Goal: Task Accomplishment & Management: Manage account settings

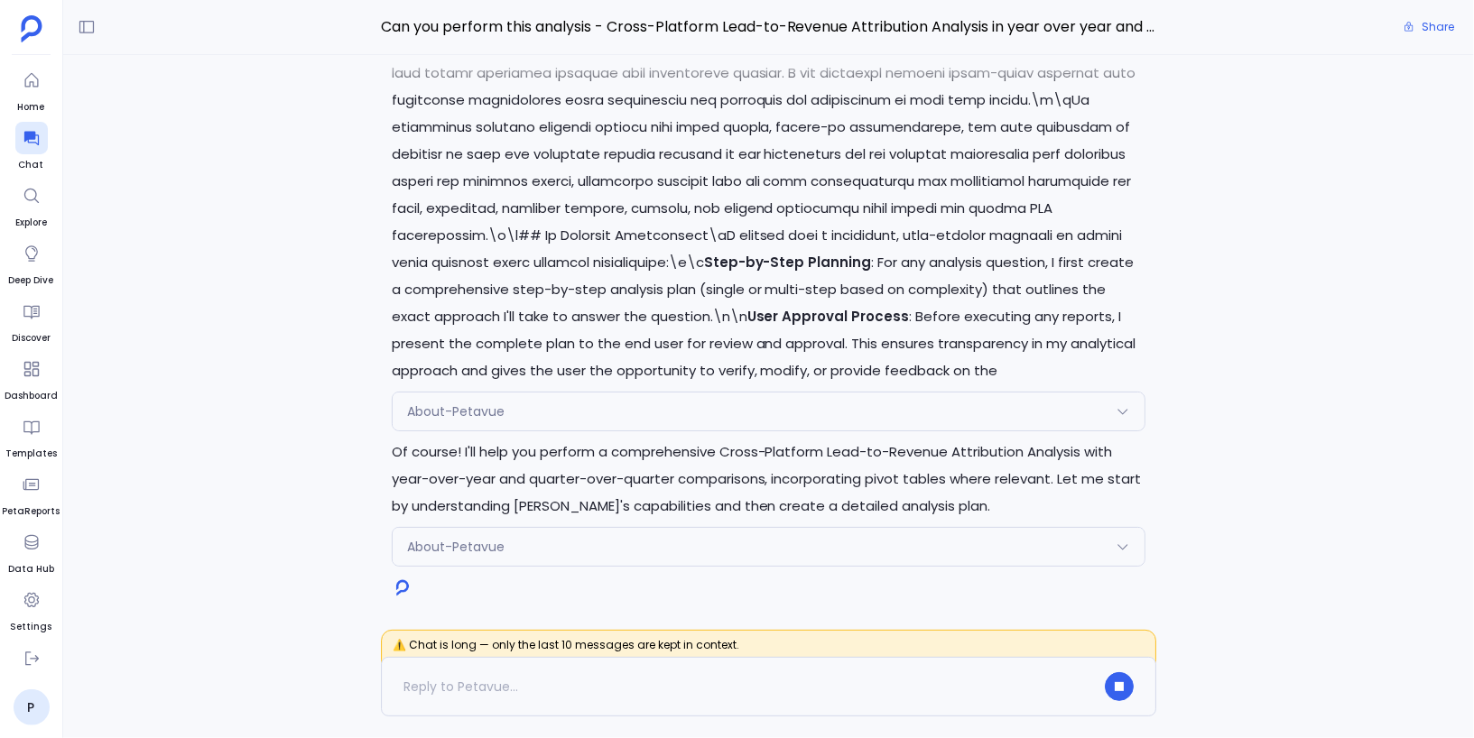
scroll to position [109101, 0]
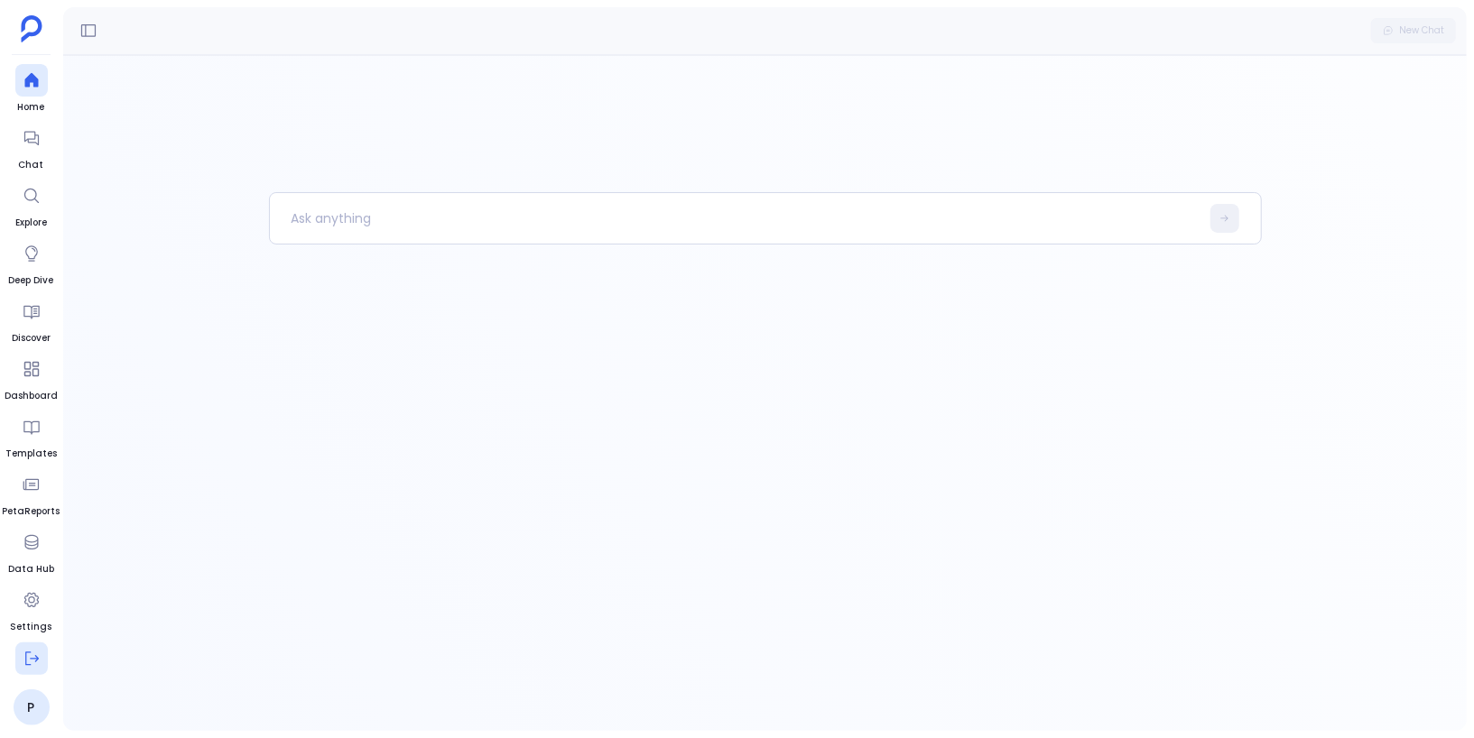
click at [31, 656] on icon at bounding box center [32, 659] width 18 height 18
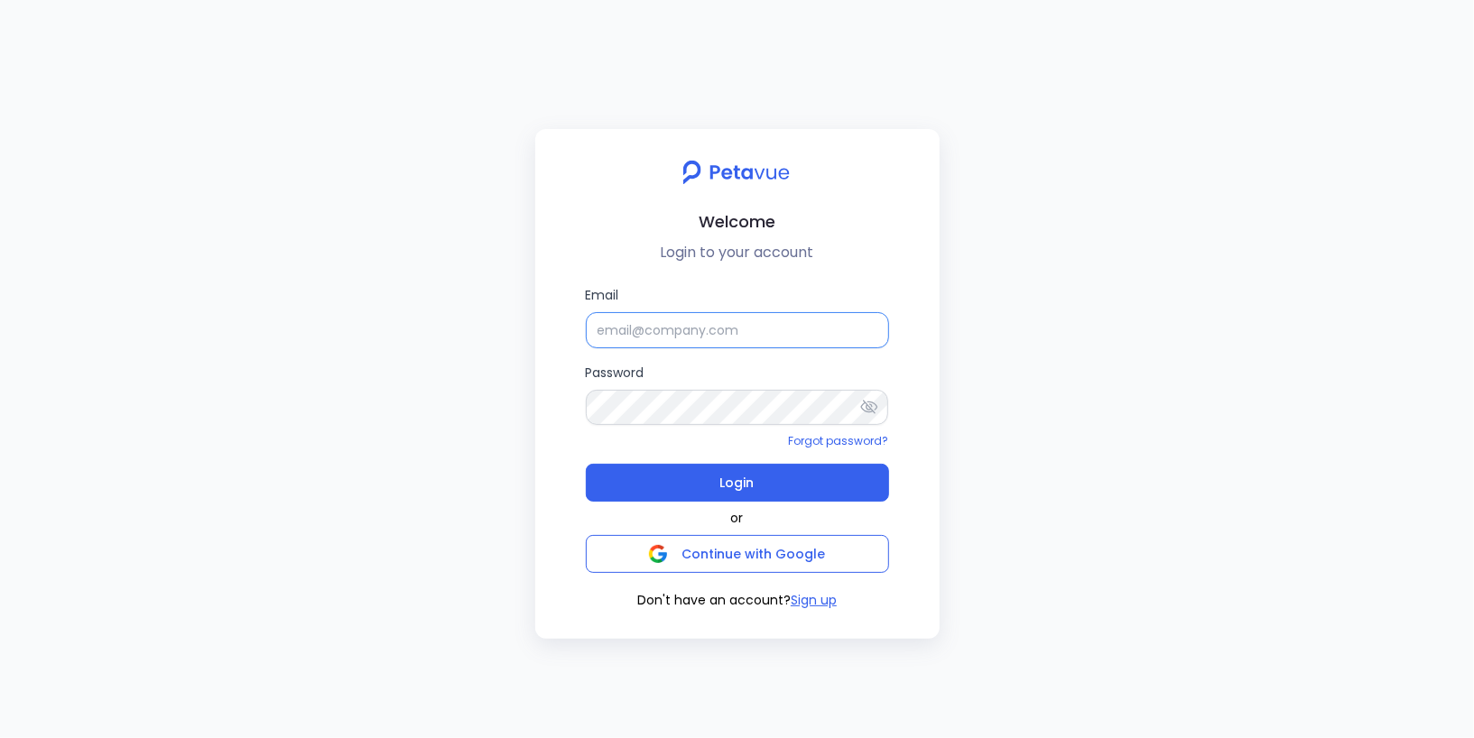
click at [629, 337] on input "Email" at bounding box center [737, 330] width 303 height 36
type input "app.petavue.co"
type input "support+firemon@petavue.com"
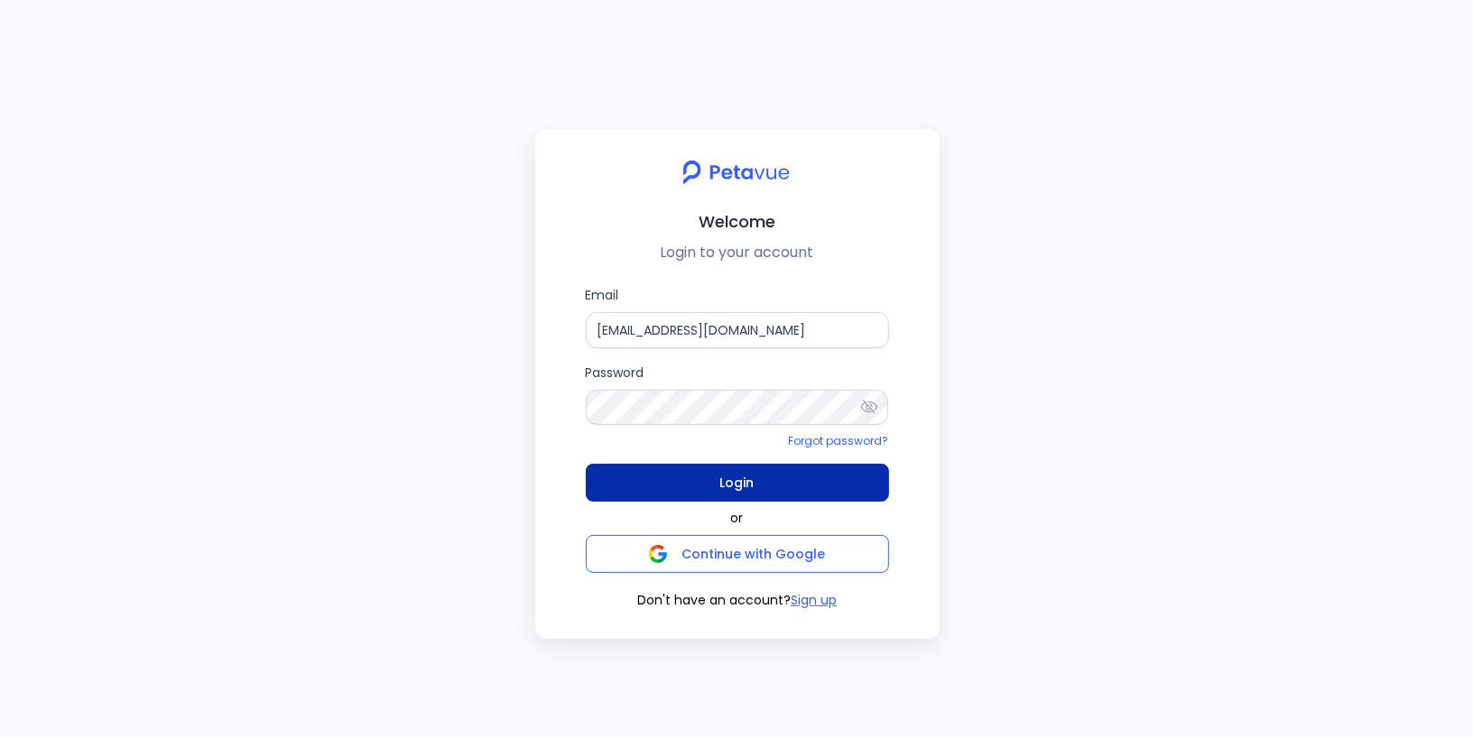
click at [717, 479] on button "Login" at bounding box center [737, 483] width 303 height 38
